Goal: Information Seeking & Learning: Learn about a topic

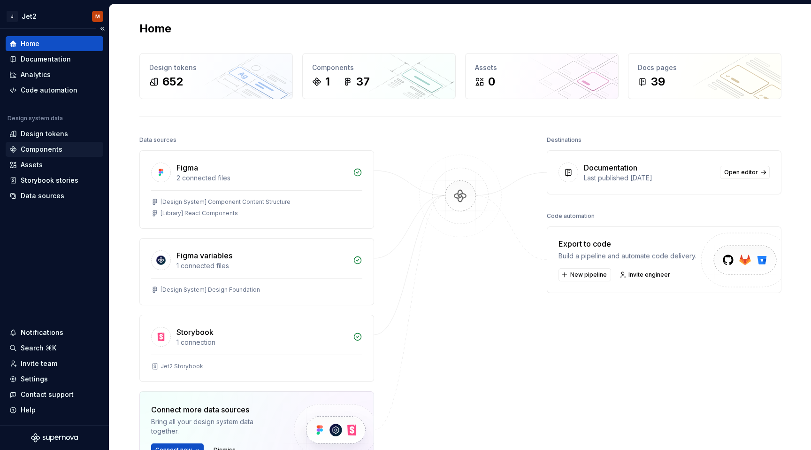
click at [43, 151] on div "Components" at bounding box center [42, 149] width 42 height 9
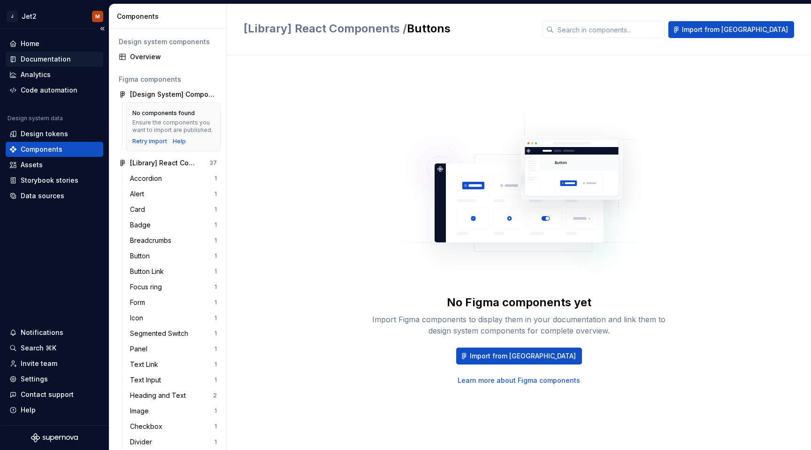
click at [45, 54] on div "Documentation" at bounding box center [46, 58] width 50 height 9
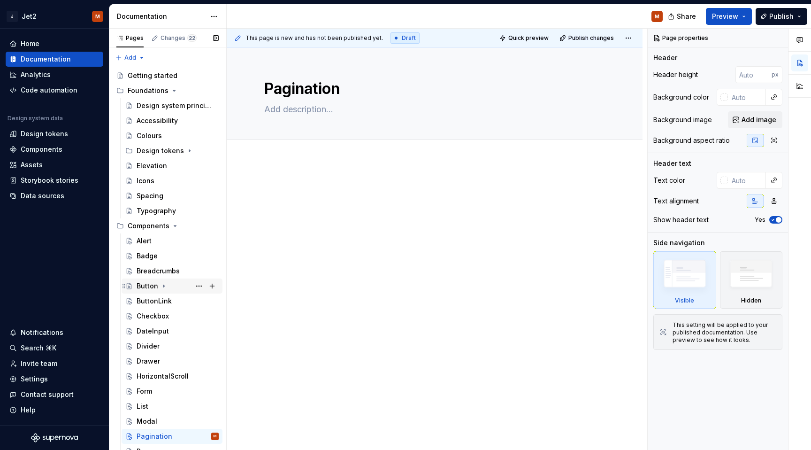
click at [152, 286] on div "Button" at bounding box center [148, 285] width 22 height 9
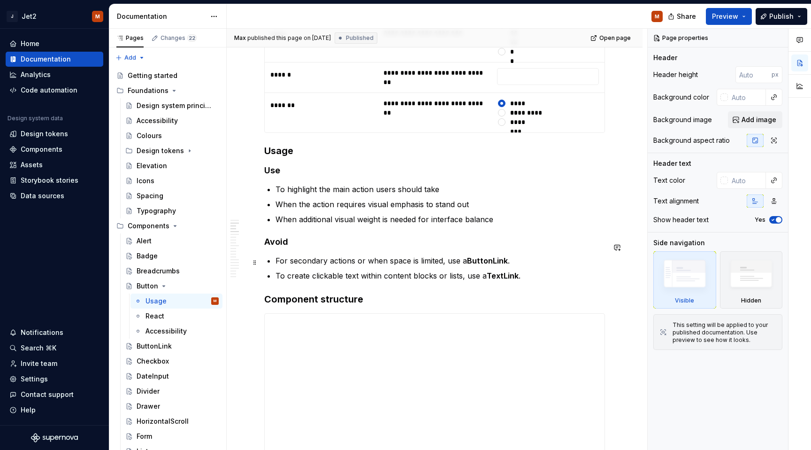
scroll to position [644, 0]
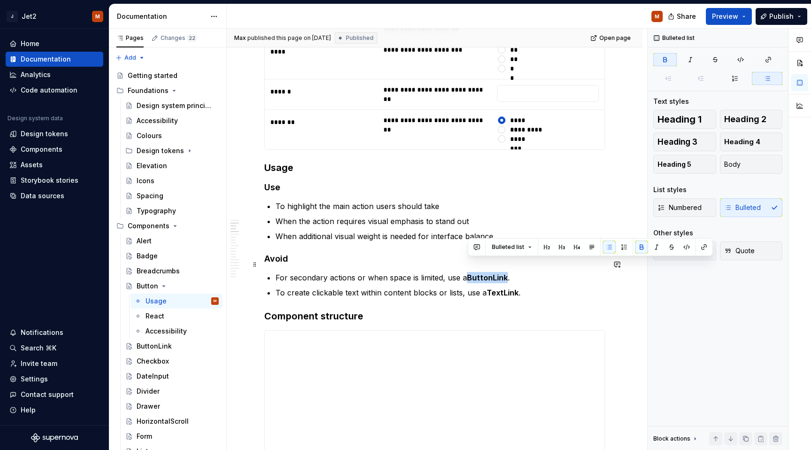
drag, startPoint x: 468, startPoint y: 265, endPoint x: 507, endPoint y: 265, distance: 39.0
click at [507, 272] on p "For secondary actions or when space is limited, use a ButtonLink ." at bounding box center [440, 277] width 329 height 11
click at [705, 248] on button "button" at bounding box center [703, 246] width 13 height 13
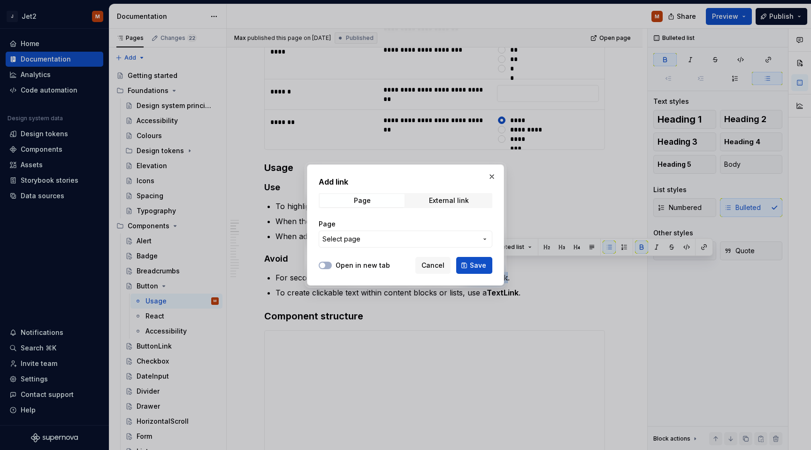
click at [369, 237] on span "Select page" at bounding box center [399, 238] width 155 height 9
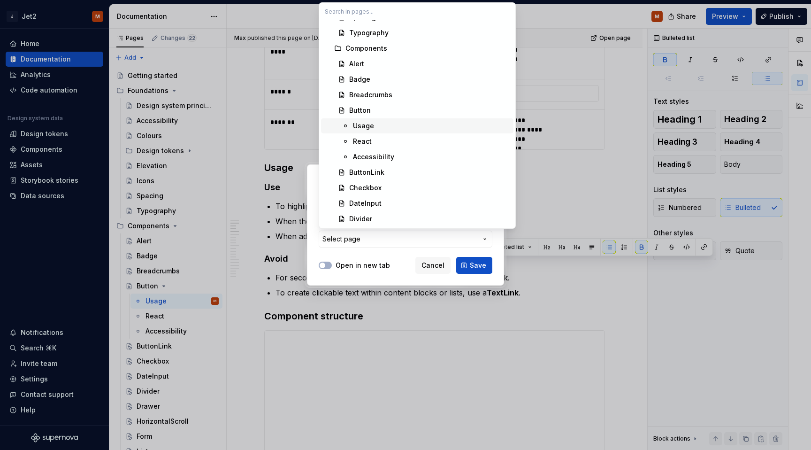
scroll to position [184, 0]
click at [357, 172] on div "ButtonLink" at bounding box center [366, 170] width 35 height 9
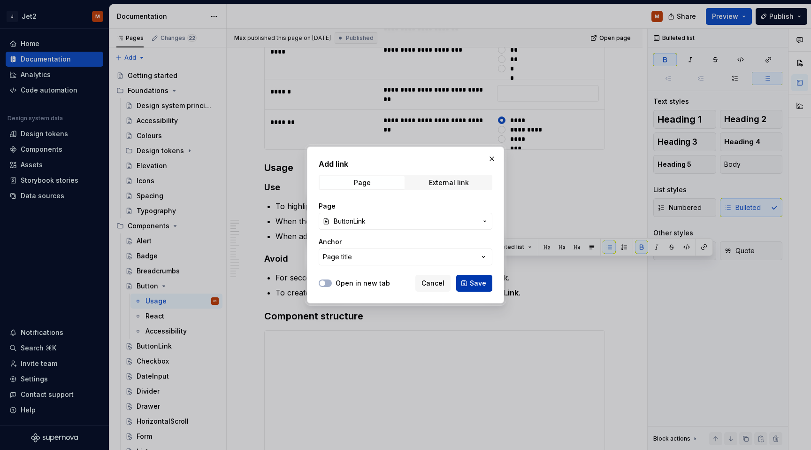
click at [482, 283] on span "Save" at bounding box center [478, 282] width 16 height 9
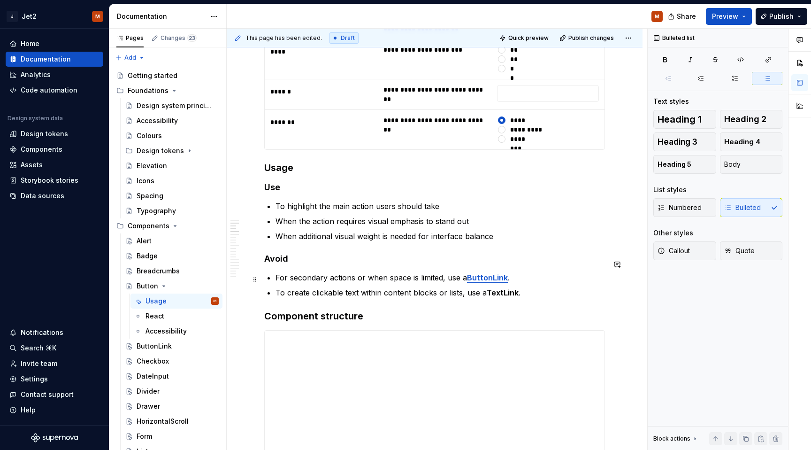
click at [526, 287] on p "To create clickable text within content blocks or lists, use a TextLink ." at bounding box center [440, 292] width 329 height 11
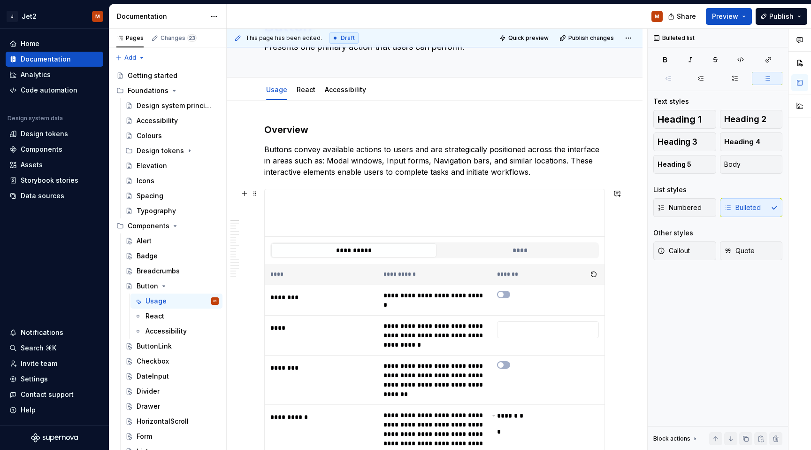
scroll to position [66, 0]
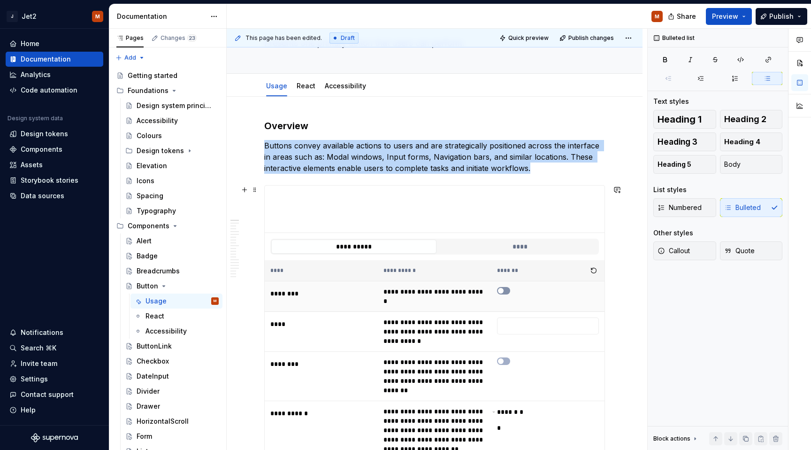
click at [504, 291] on span "button" at bounding box center [501, 291] width 6 height 6
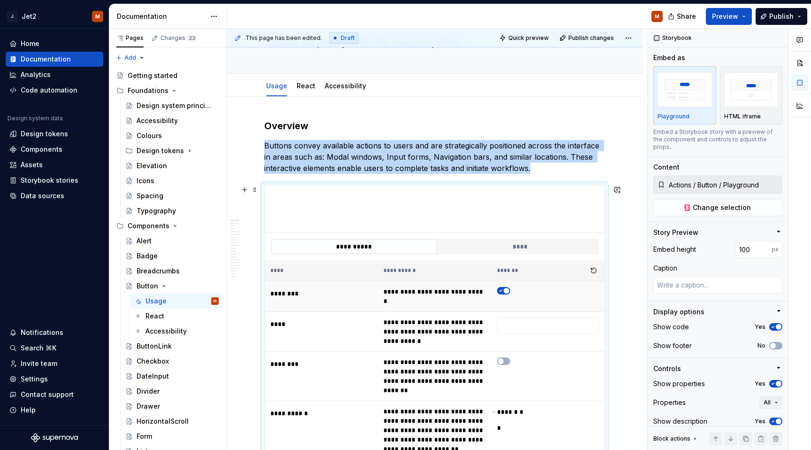
click at [505, 291] on icon "button" at bounding box center [501, 291] width 8 height 6
click at [504, 358] on span "button" at bounding box center [501, 361] width 6 height 6
click at [505, 358] on icon "button" at bounding box center [501, 361] width 8 height 6
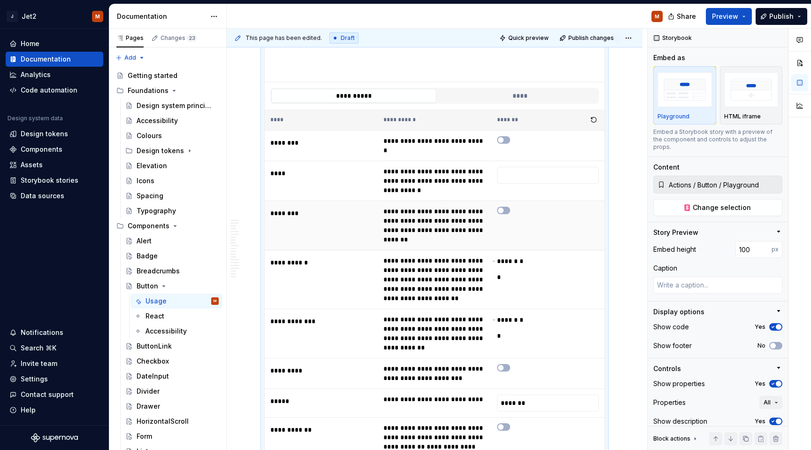
scroll to position [234, 0]
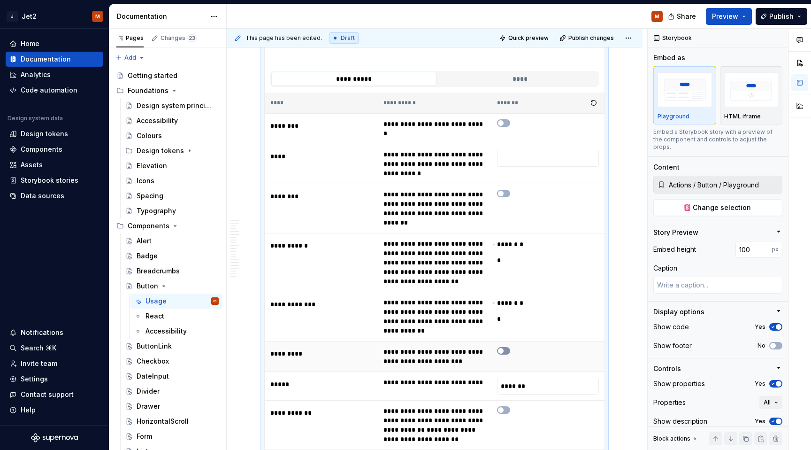
click at [508, 347] on button "button" at bounding box center [503, 351] width 13 height 8
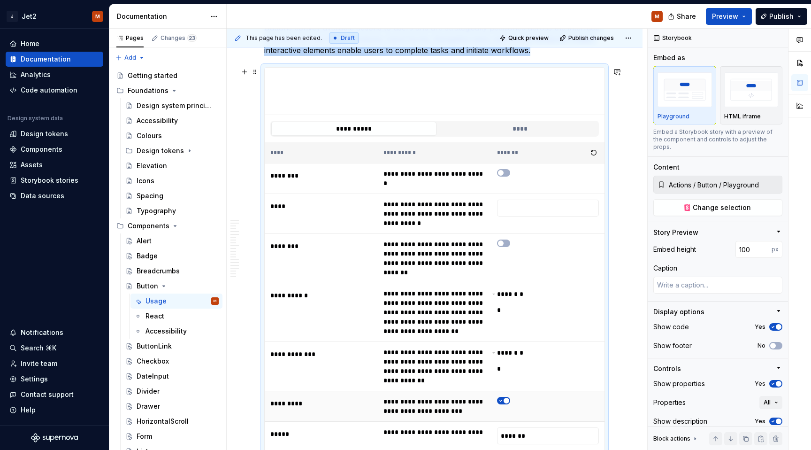
scroll to position [182, 0]
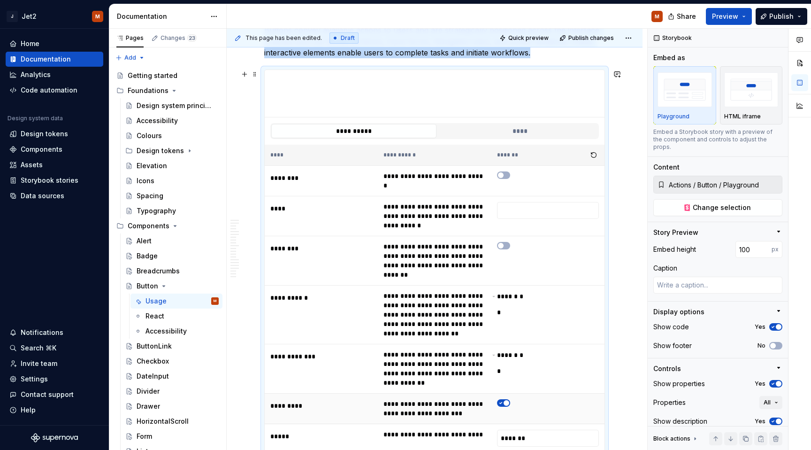
click at [505, 400] on icon "button" at bounding box center [501, 403] width 8 height 6
click at [528, 132] on button "****" at bounding box center [519, 131] width 165 height 14
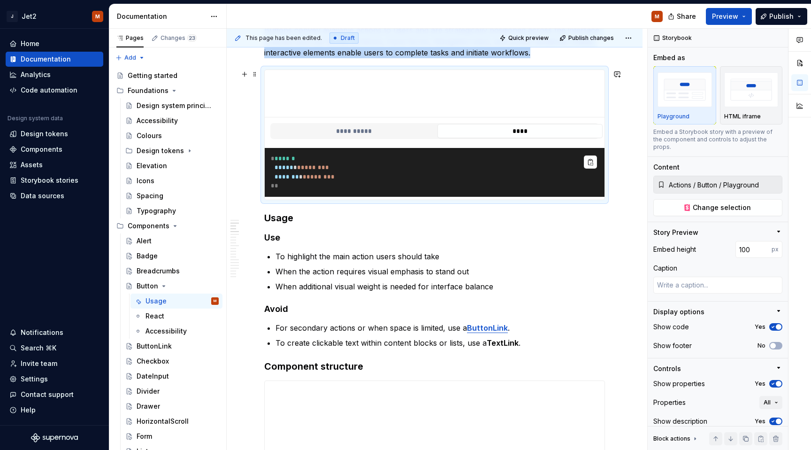
click at [590, 187] on pre "* ****** ***** * * ******* * ******* * * ******* * **" at bounding box center [435, 172] width 340 height 49
click at [391, 132] on button "**********" at bounding box center [353, 131] width 165 height 14
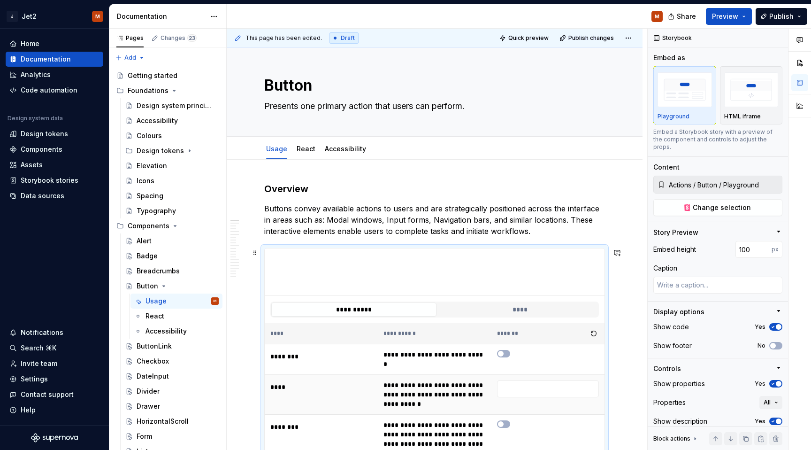
scroll to position [0, 0]
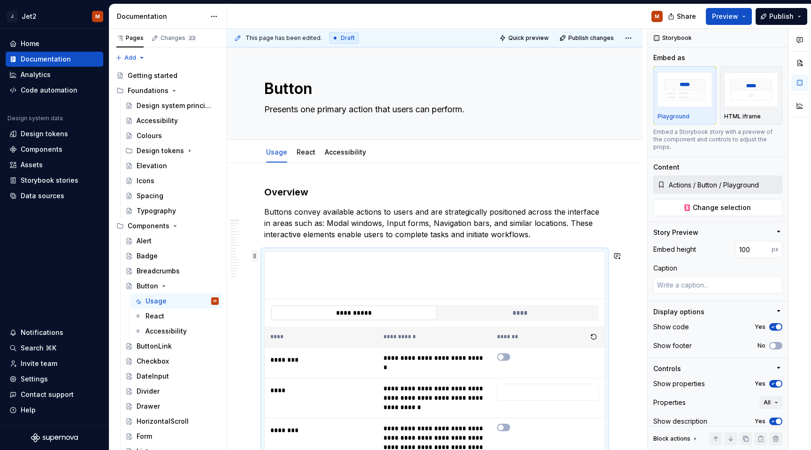
click at [253, 256] on span at bounding box center [255, 255] width 8 height 13
type textarea "*"
